Goal: Information Seeking & Learning: Learn about a topic

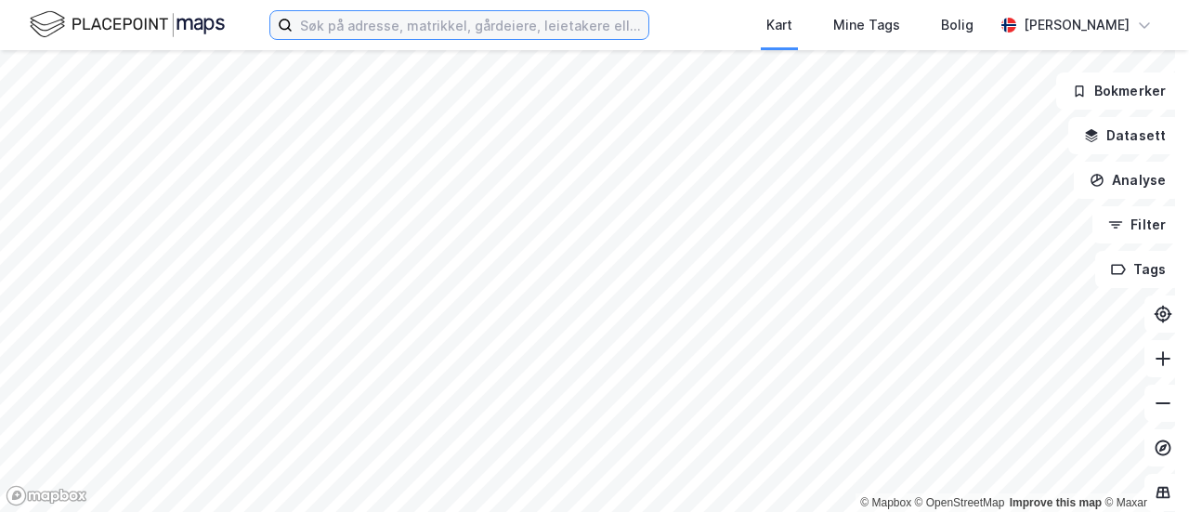
click at [336, 17] on input at bounding box center [471, 25] width 356 height 28
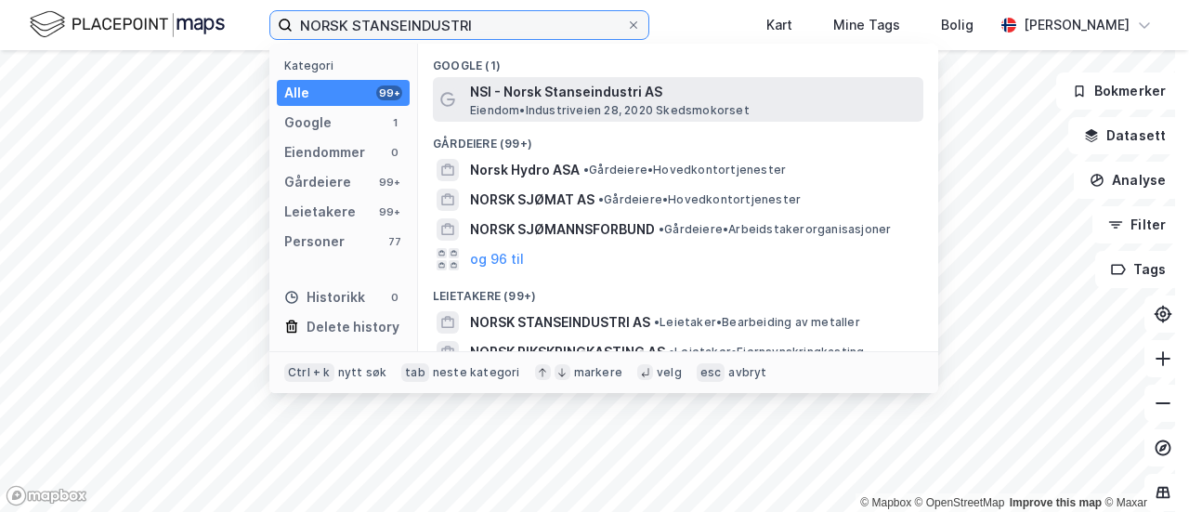
type input "NORSK STANSEINDUSTRI"
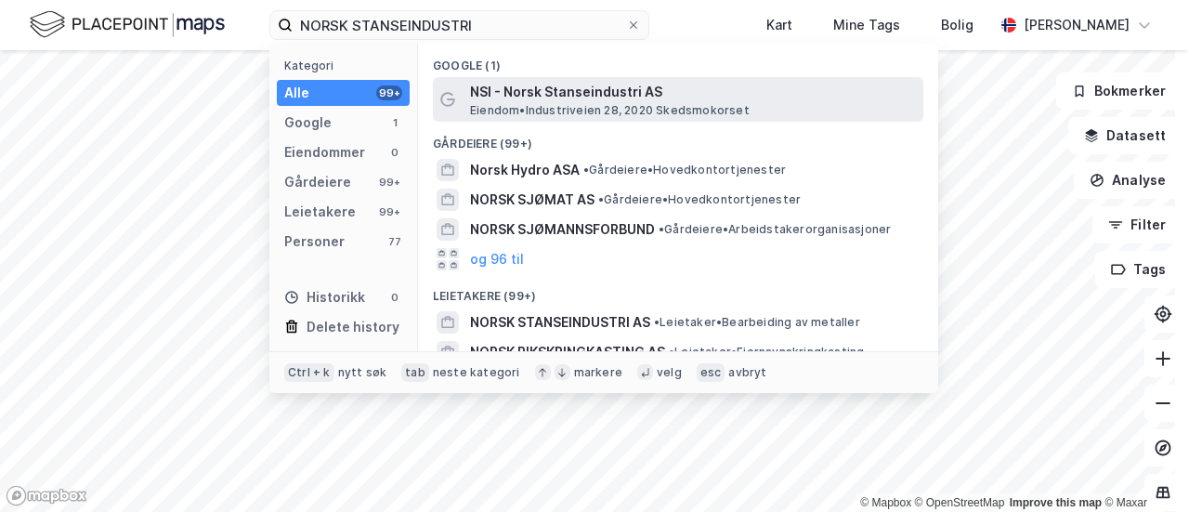
click at [589, 106] on span "Eiendom • [STREET_ADDRESS]" at bounding box center [610, 110] width 280 height 15
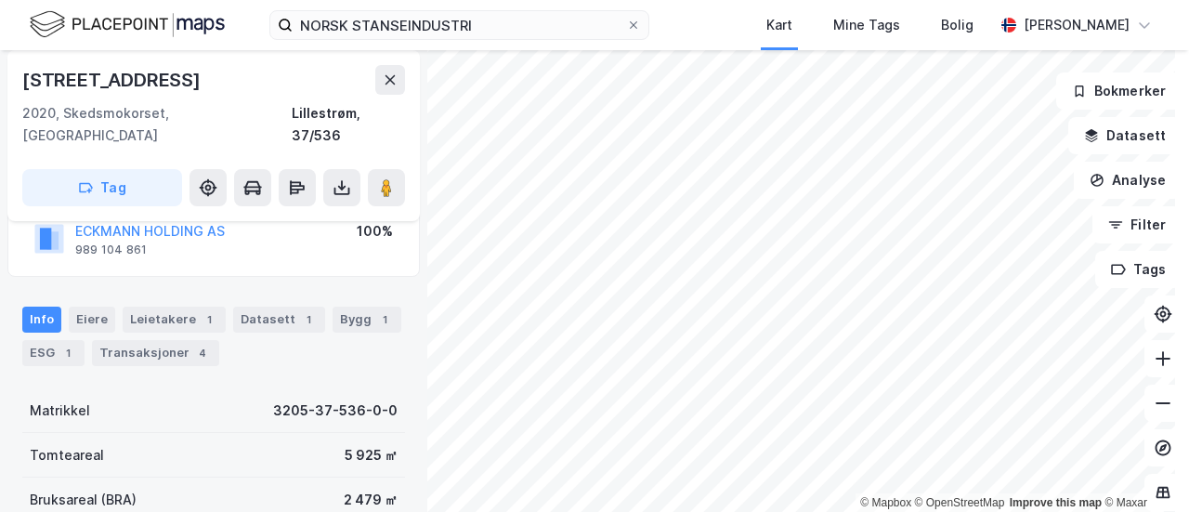
scroll to position [186, 0]
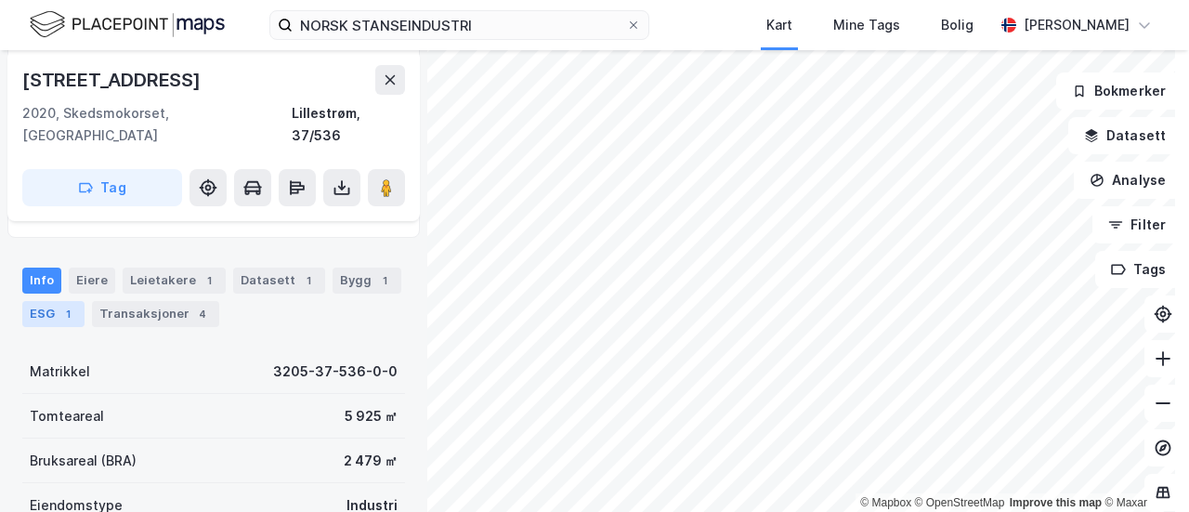
click at [73, 305] on div "1" at bounding box center [68, 314] width 19 height 19
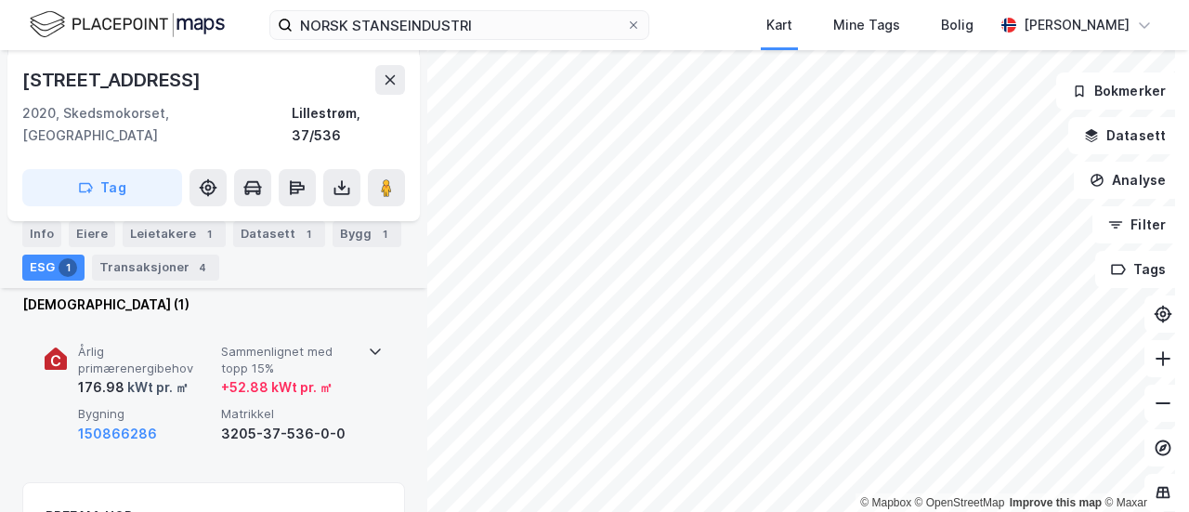
scroll to position [279, 0]
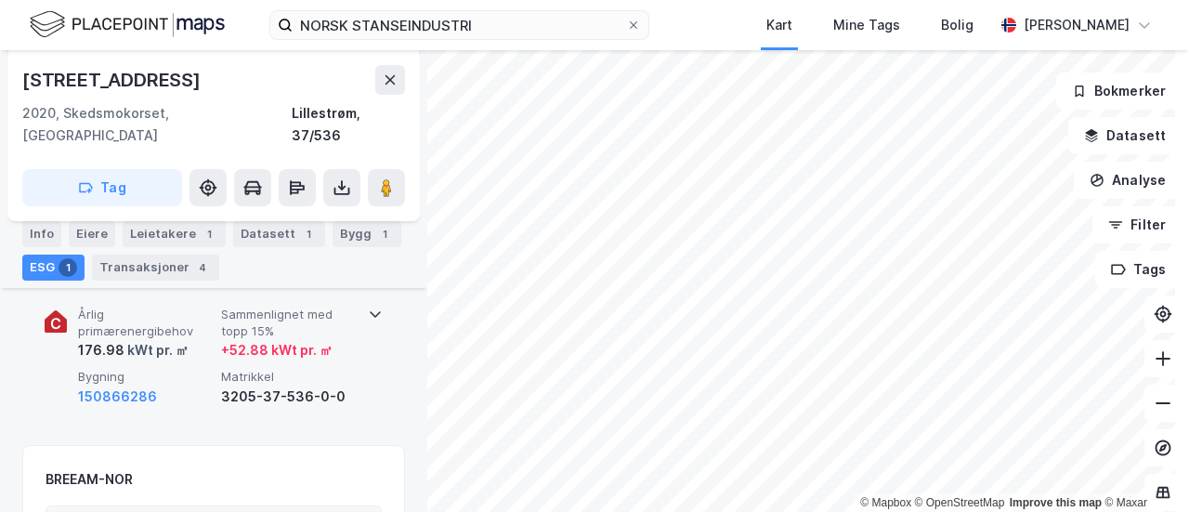
click at [232, 340] on div "Årlig primærenergibehov 176.98 kWt pr. ㎡ Sammenlignet med topp 15% + 52.88 kWt …" at bounding box center [217, 357] width 279 height 100
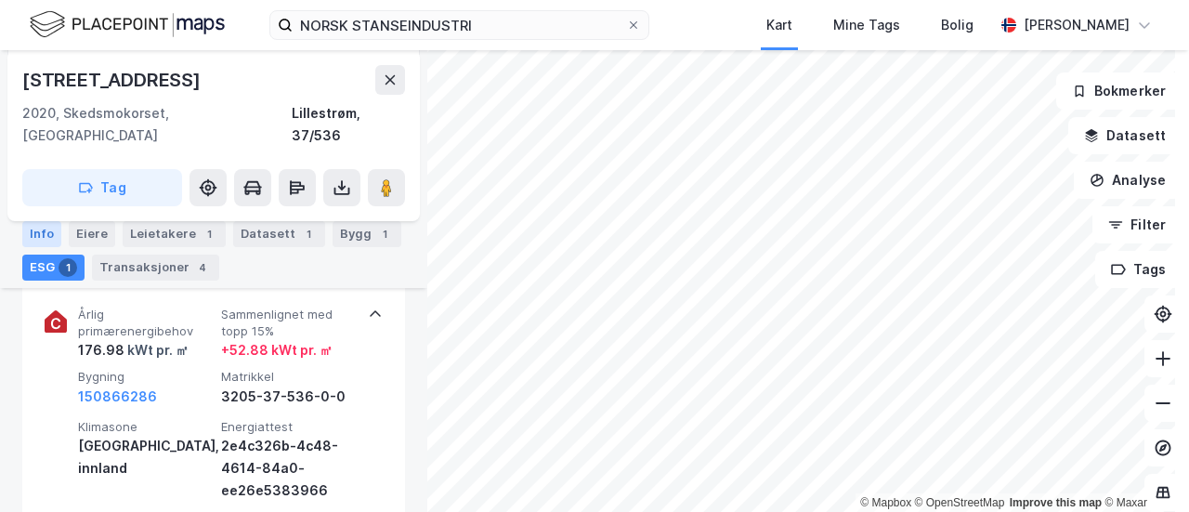
click at [35, 229] on div "Info" at bounding box center [41, 234] width 39 height 26
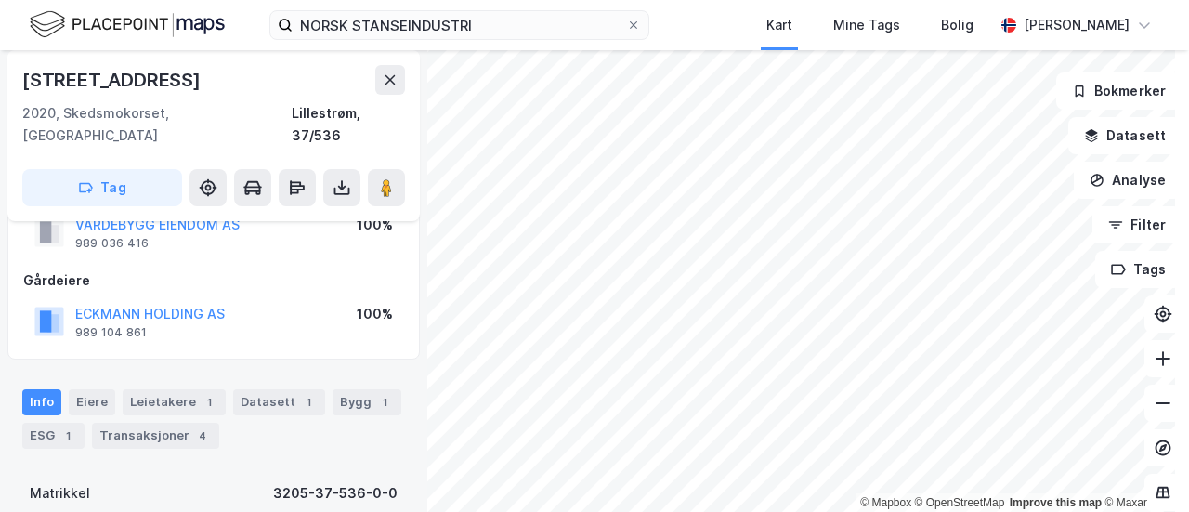
scroll to position [93, 0]
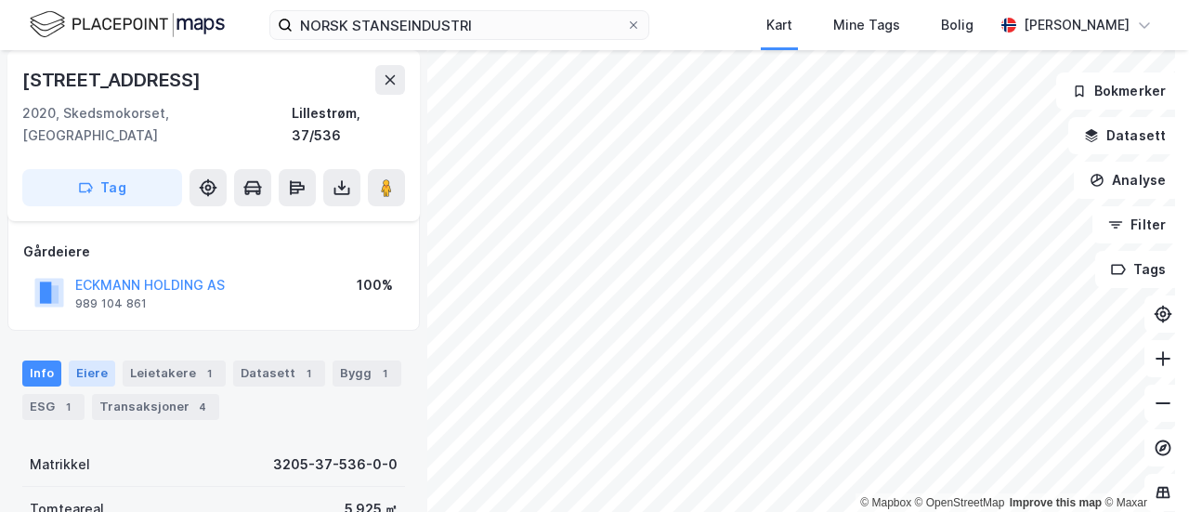
click at [87, 361] on div "Eiere" at bounding box center [92, 374] width 46 height 26
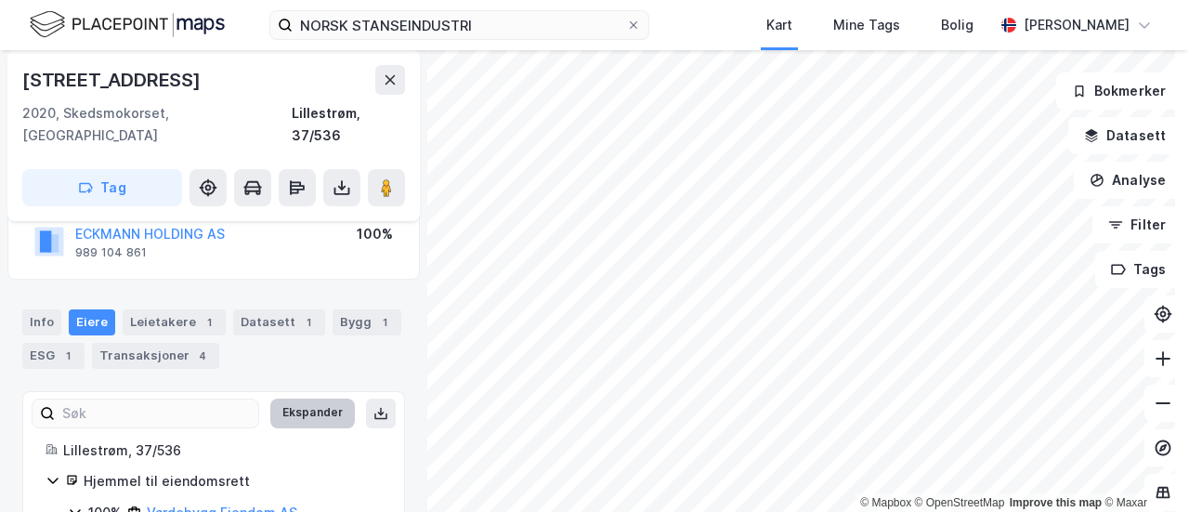
scroll to position [117, 0]
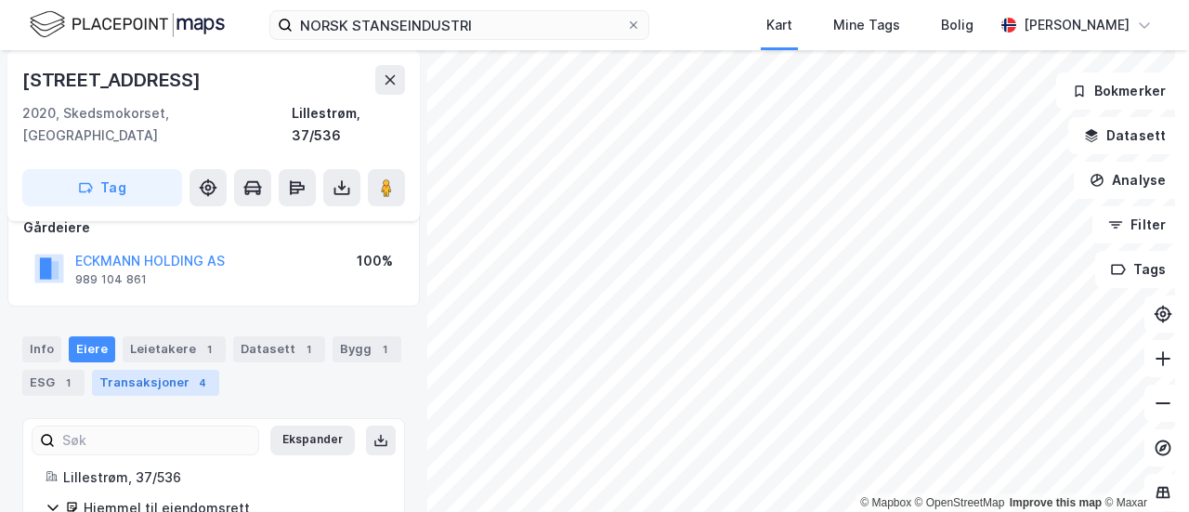
drag, startPoint x: 145, startPoint y: 355, endPoint x: 206, endPoint y: 365, distance: 62.2
click at [145, 370] on div "Transaksjoner 4" at bounding box center [155, 383] width 127 height 26
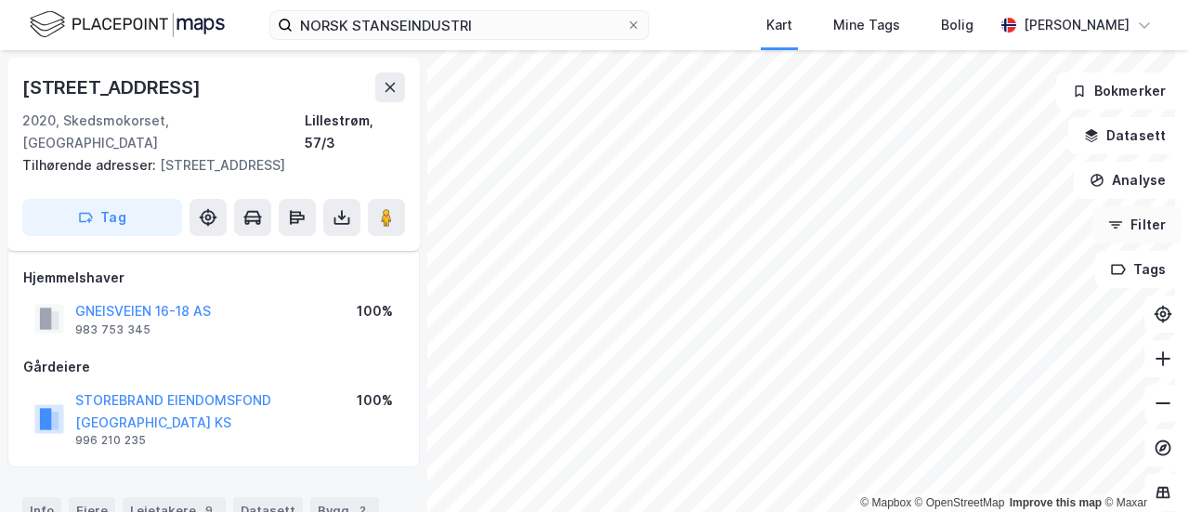
scroll to position [370, 0]
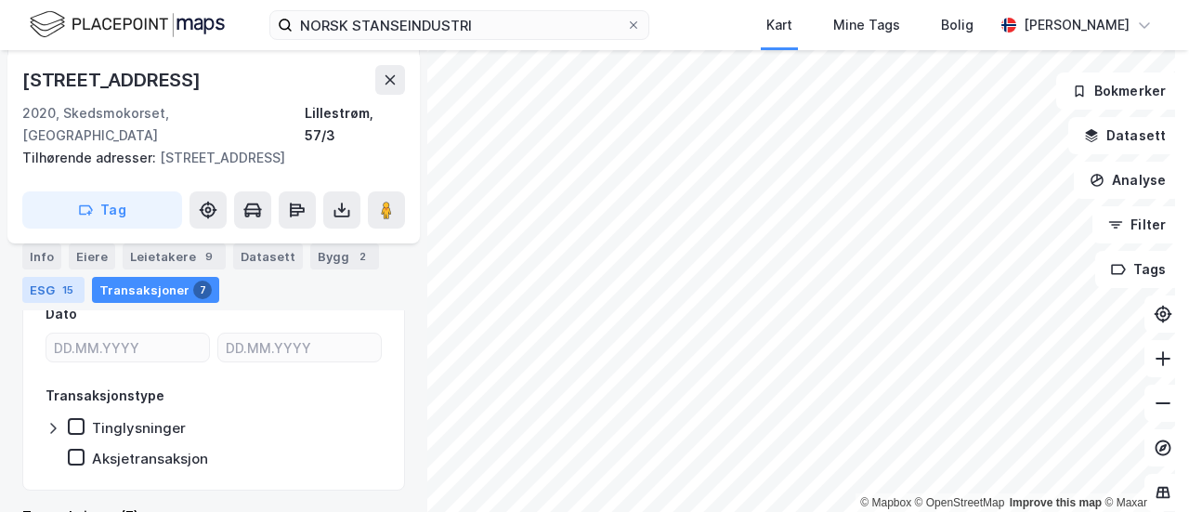
click at [53, 298] on div "ESG 15" at bounding box center [53, 290] width 62 height 26
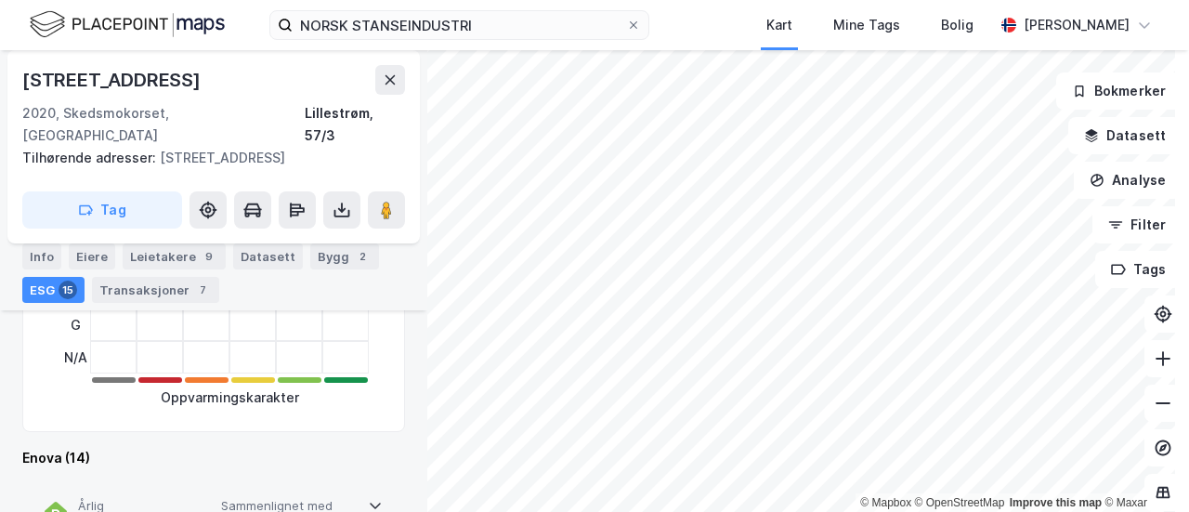
scroll to position [649, 0]
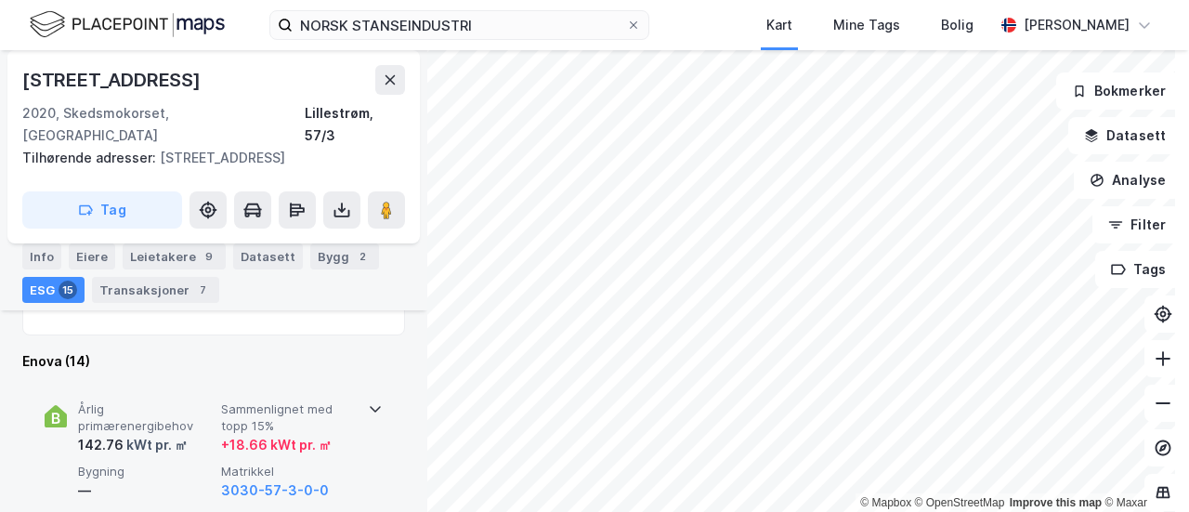
click at [276, 401] on span "Sammenlignet med topp 15%" at bounding box center [289, 417] width 136 height 33
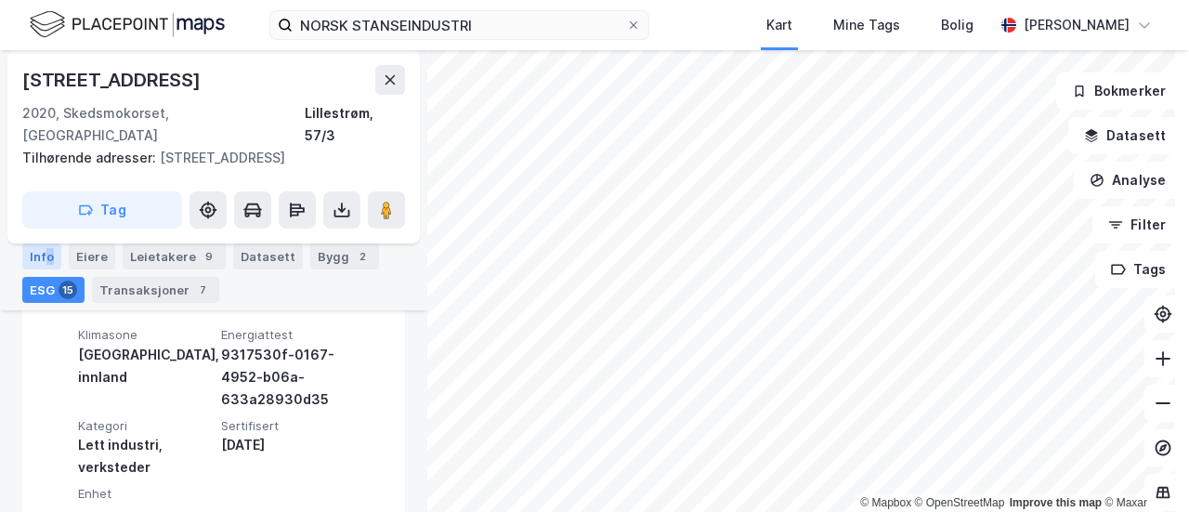
click at [49, 256] on div "Info" at bounding box center [41, 256] width 39 height 26
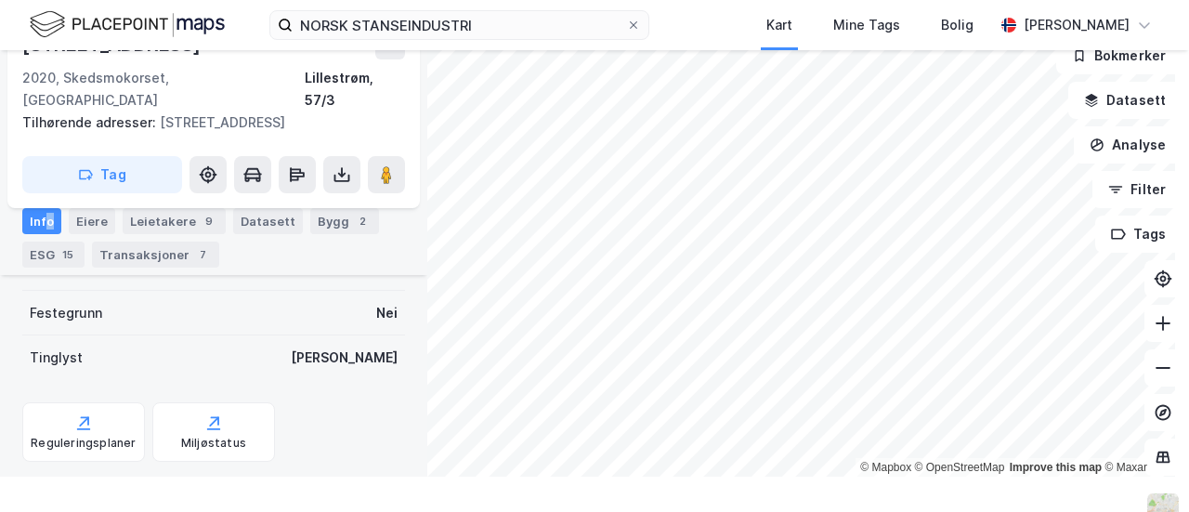
scroll to position [50, 0]
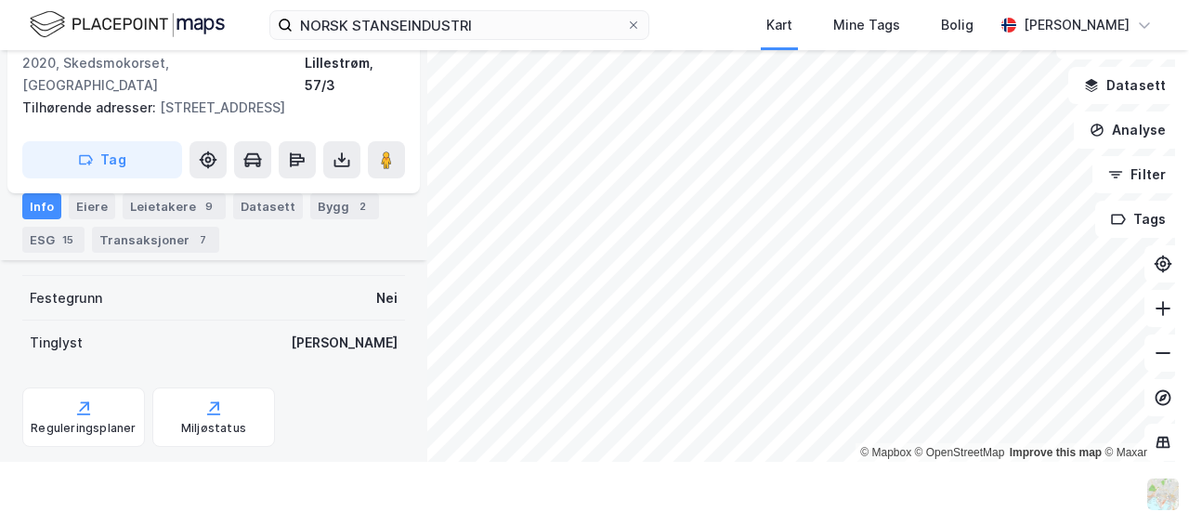
click at [37, 203] on div "Info" at bounding box center [41, 206] width 39 height 26
click at [111, 203] on div "Info [PERSON_NAME] 9 Datasett Bygg 2 ESG 15 Transaksjoner 7" at bounding box center [213, 222] width 383 height 59
click at [99, 205] on div "Eiere" at bounding box center [92, 206] width 46 height 26
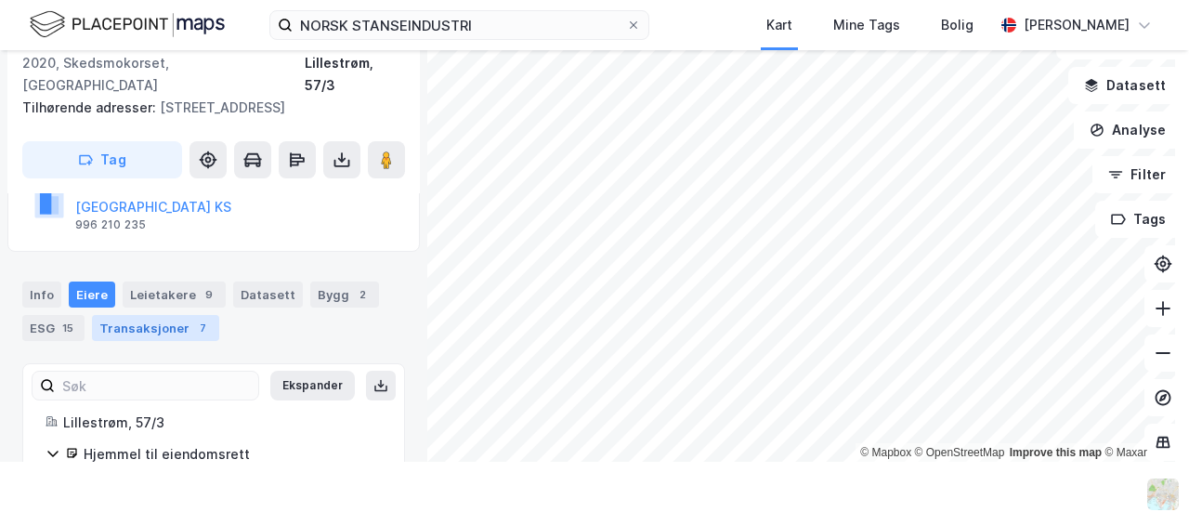
scroll to position [139, 0]
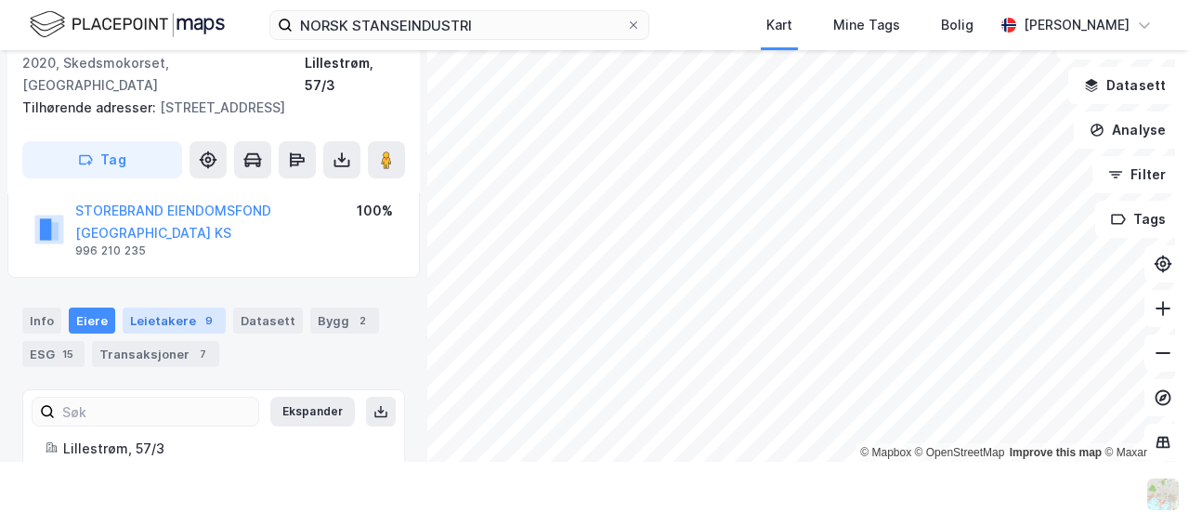
click at [160, 308] on div "Leietakere 9" at bounding box center [174, 321] width 103 height 26
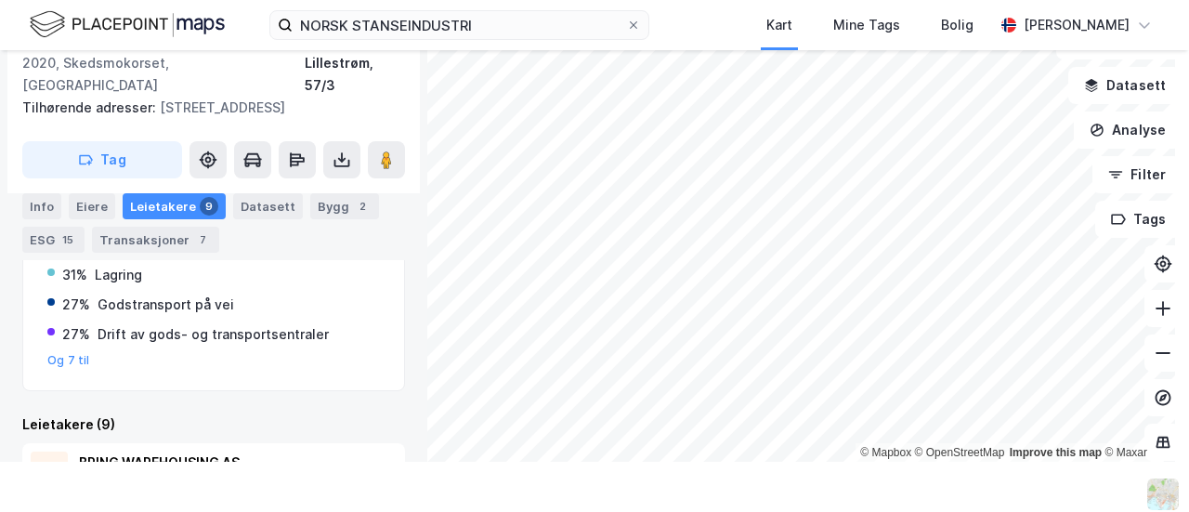
scroll to position [379, 0]
